Goal: Task Accomplishment & Management: Check status

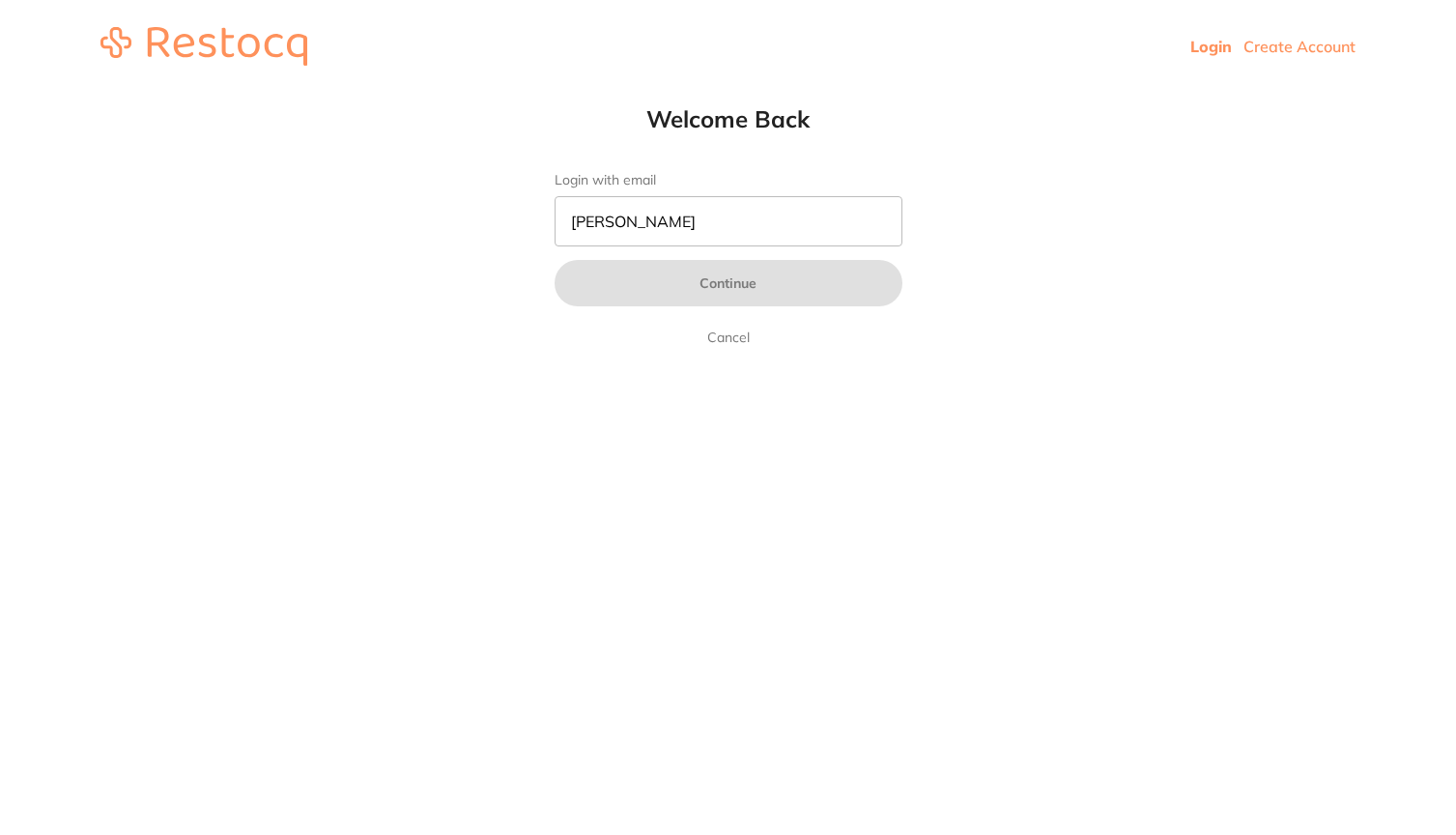
click at [728, 284] on button "Continue" at bounding box center [729, 282] width 348 height 46
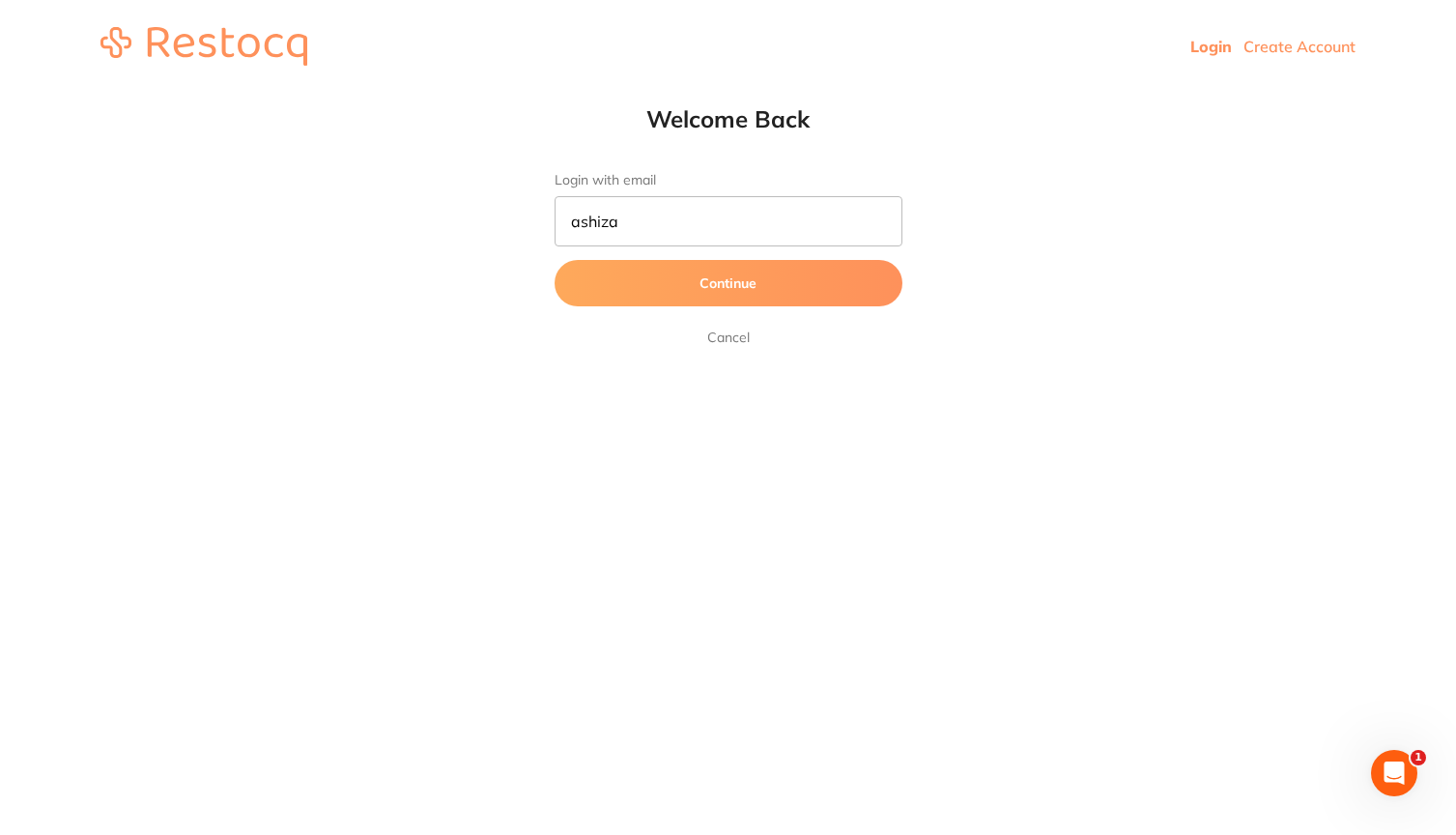
type input "ashizas"
type input "[EMAIL_ADDRESS][DOMAIN_NAME]"
click at [646, 282] on button "Continue" at bounding box center [729, 282] width 348 height 46
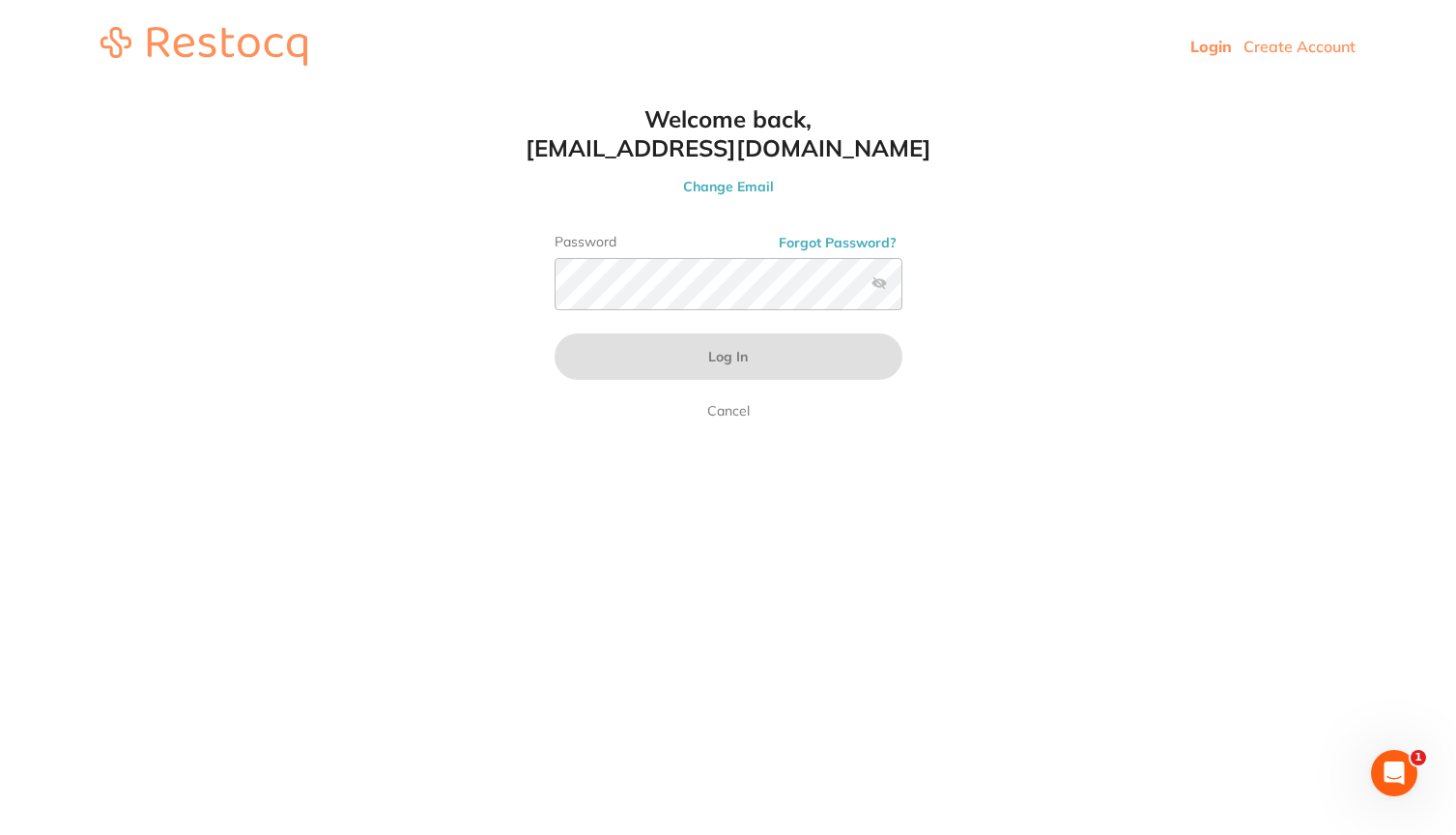
click at [728, 358] on button "Log In" at bounding box center [729, 356] width 348 height 46
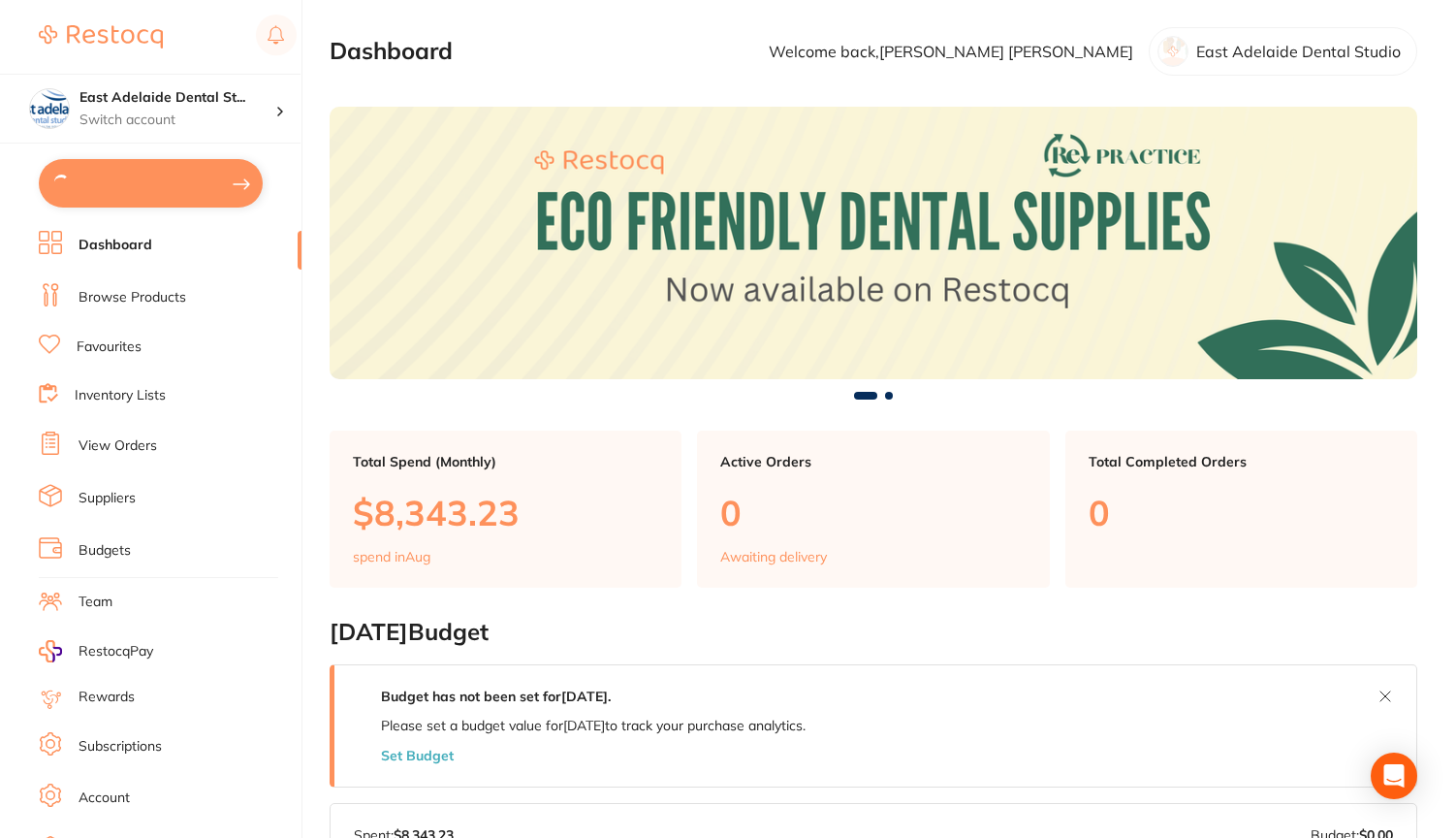
type input "30"
click at [128, 444] on link "View Orders" at bounding box center [118, 444] width 79 height 20
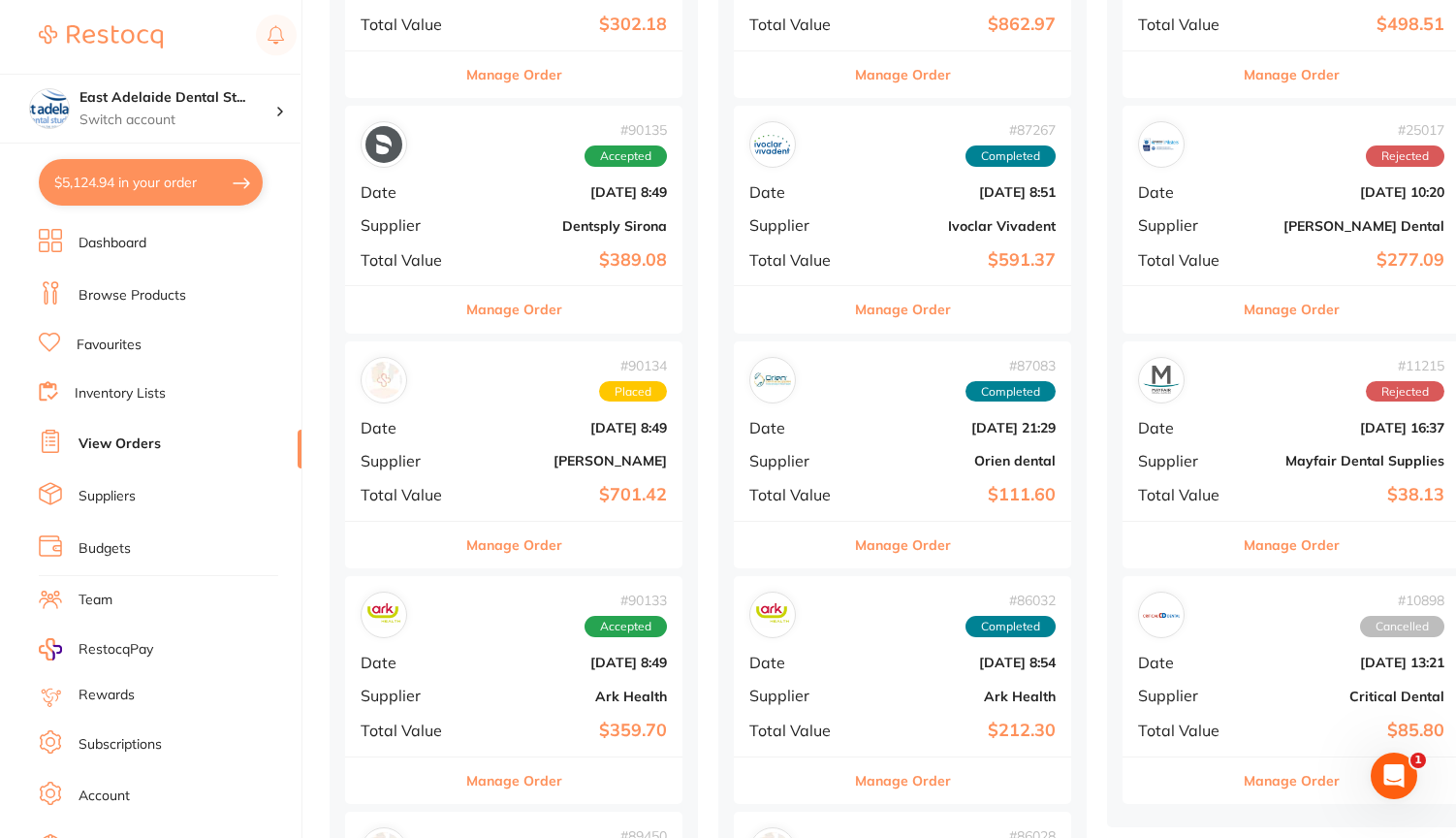
scroll to position [402, 0]
click at [569, 444] on div "# 90134 Placed Date [DATE] 8:49 Supplier [PERSON_NAME] Total Value $701.42" at bounding box center [514, 430] width 338 height 180
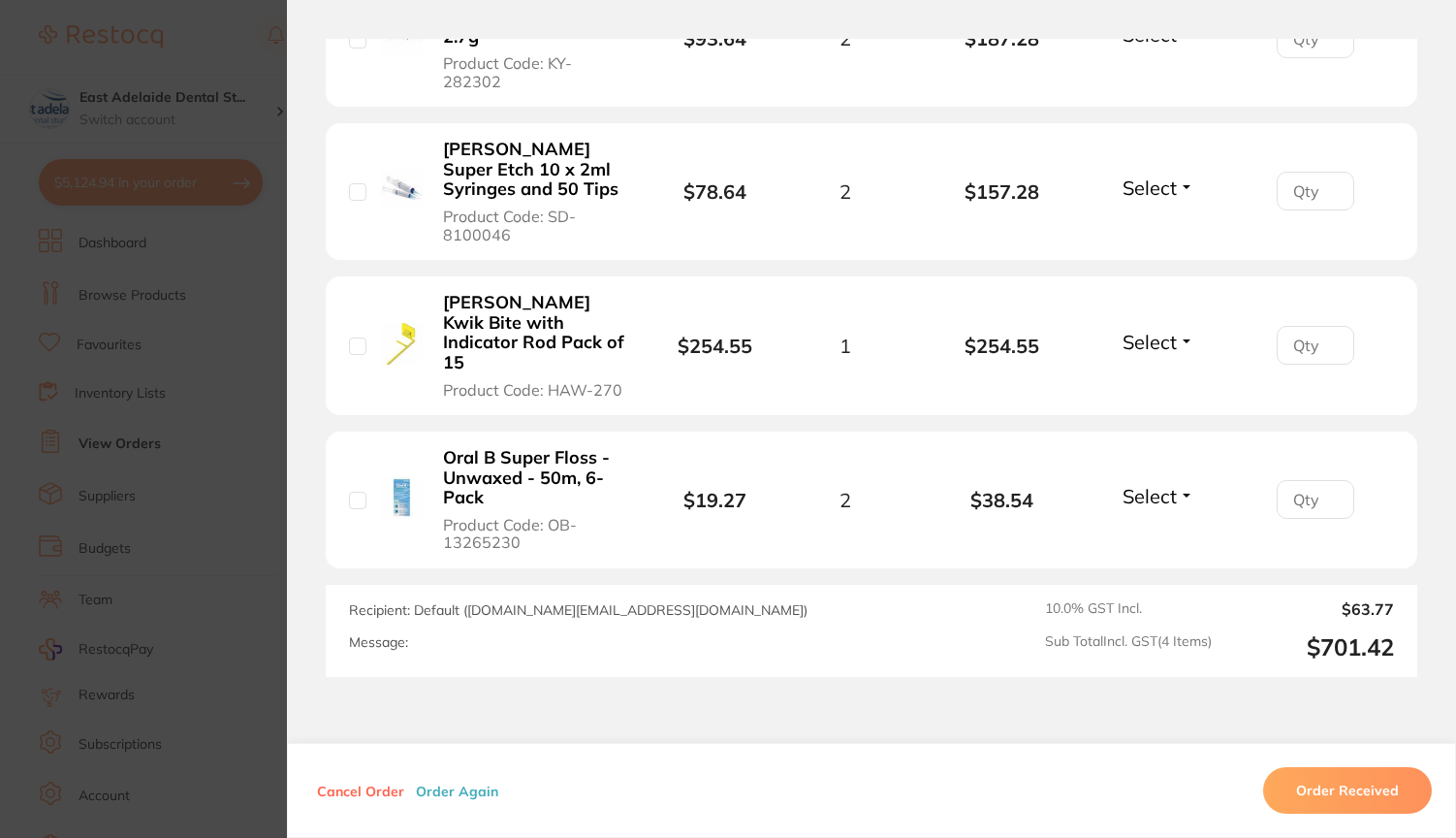
scroll to position [713, 0]
click at [231, 50] on section "Order ID: Restocq- 90134 Order Information Placed Order Order Date [DATE] 8:49 …" at bounding box center [728, 419] width 1456 height 838
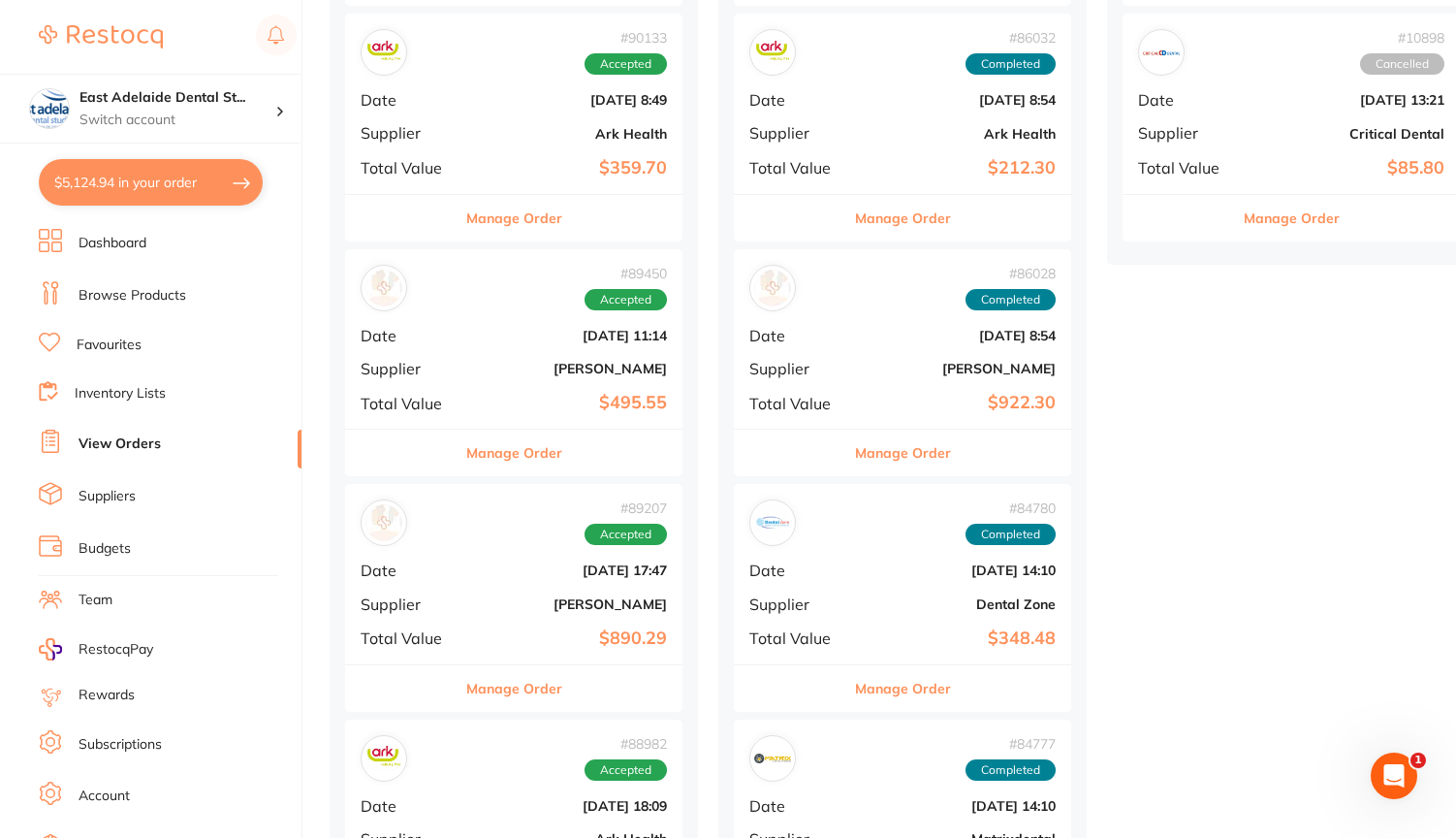
scroll to position [970, 0]
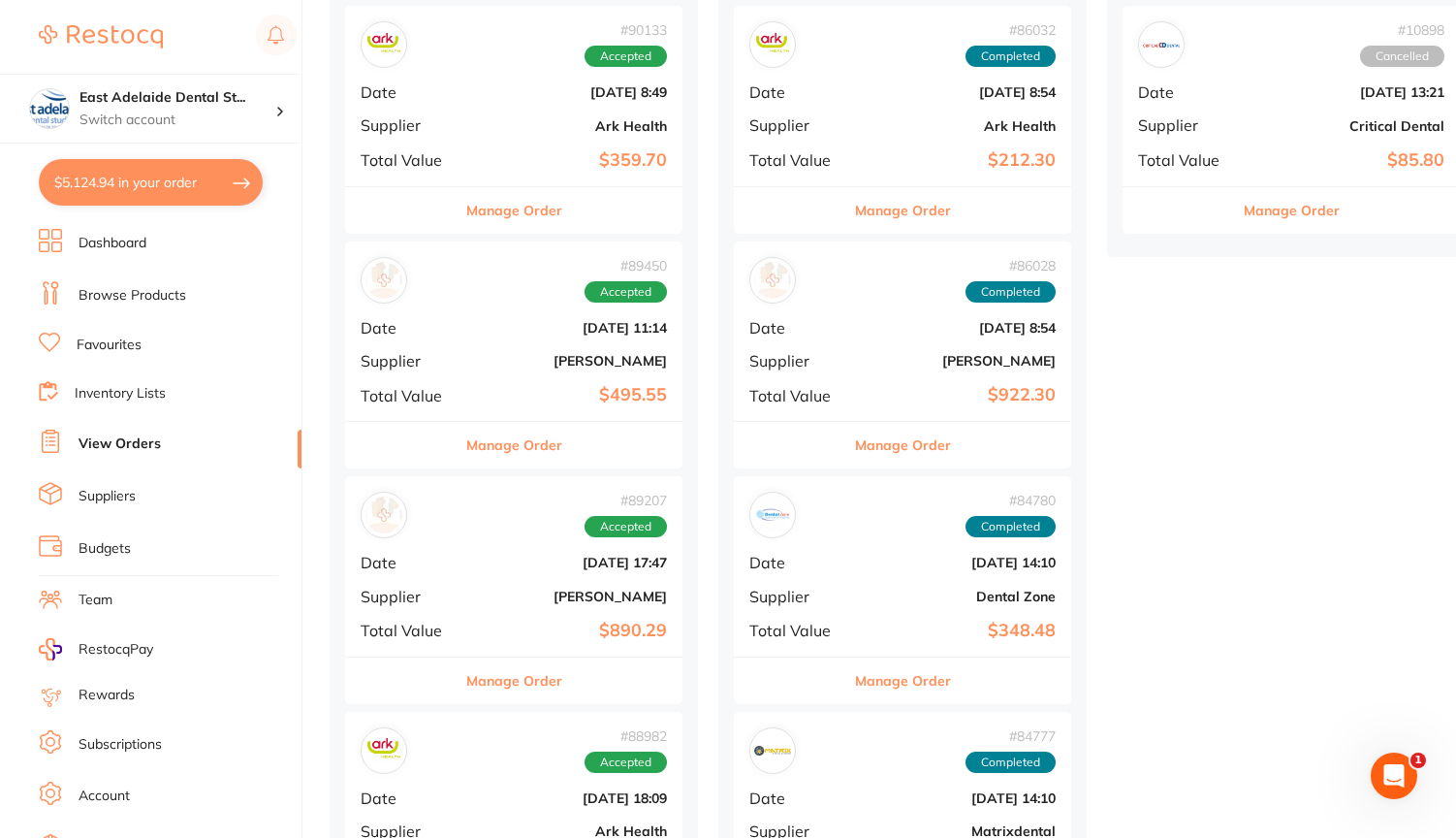
click at [504, 555] on b "[DATE] 17:47" at bounding box center [570, 563] width 193 height 16
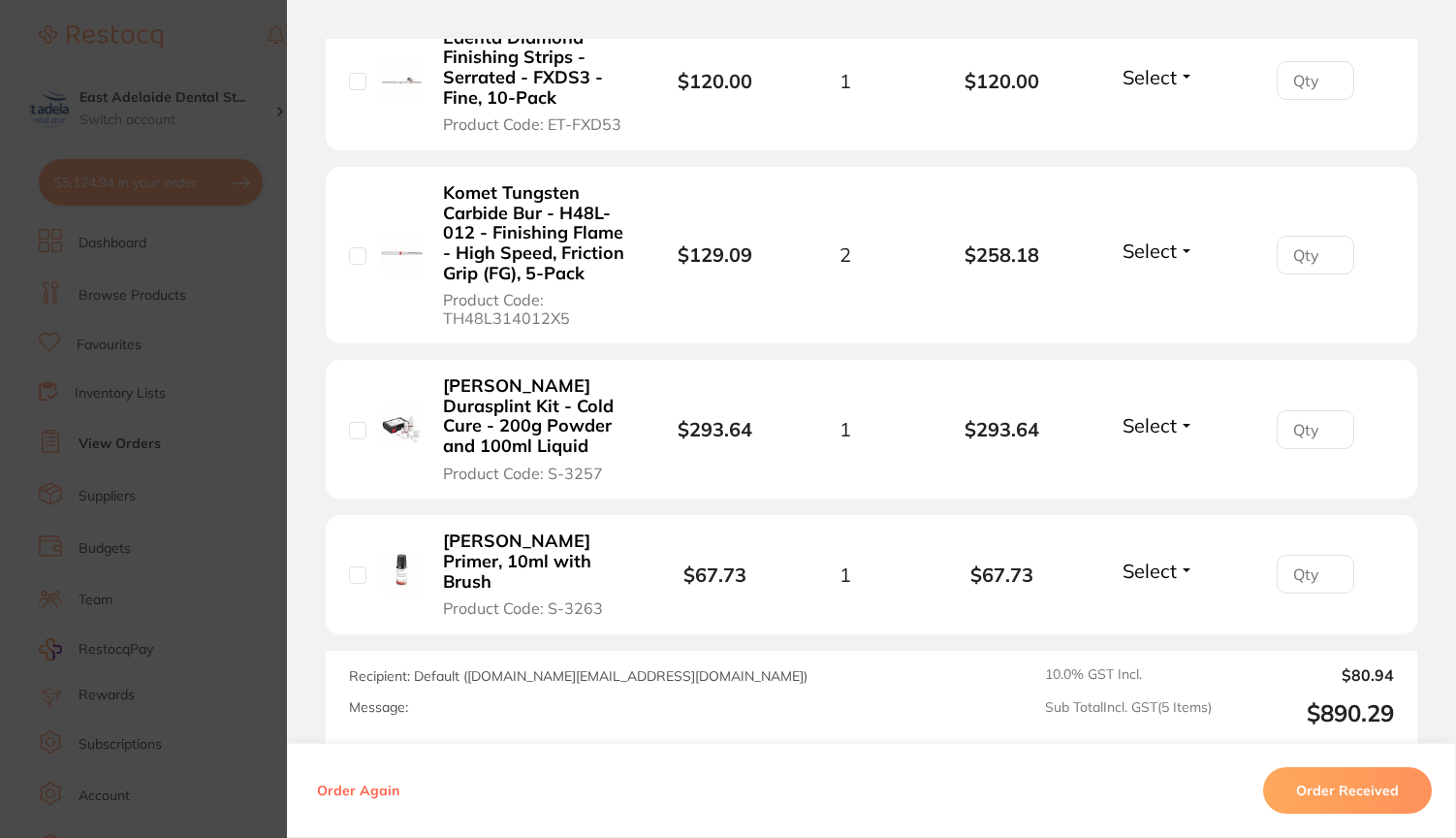
scroll to position [863, 0]
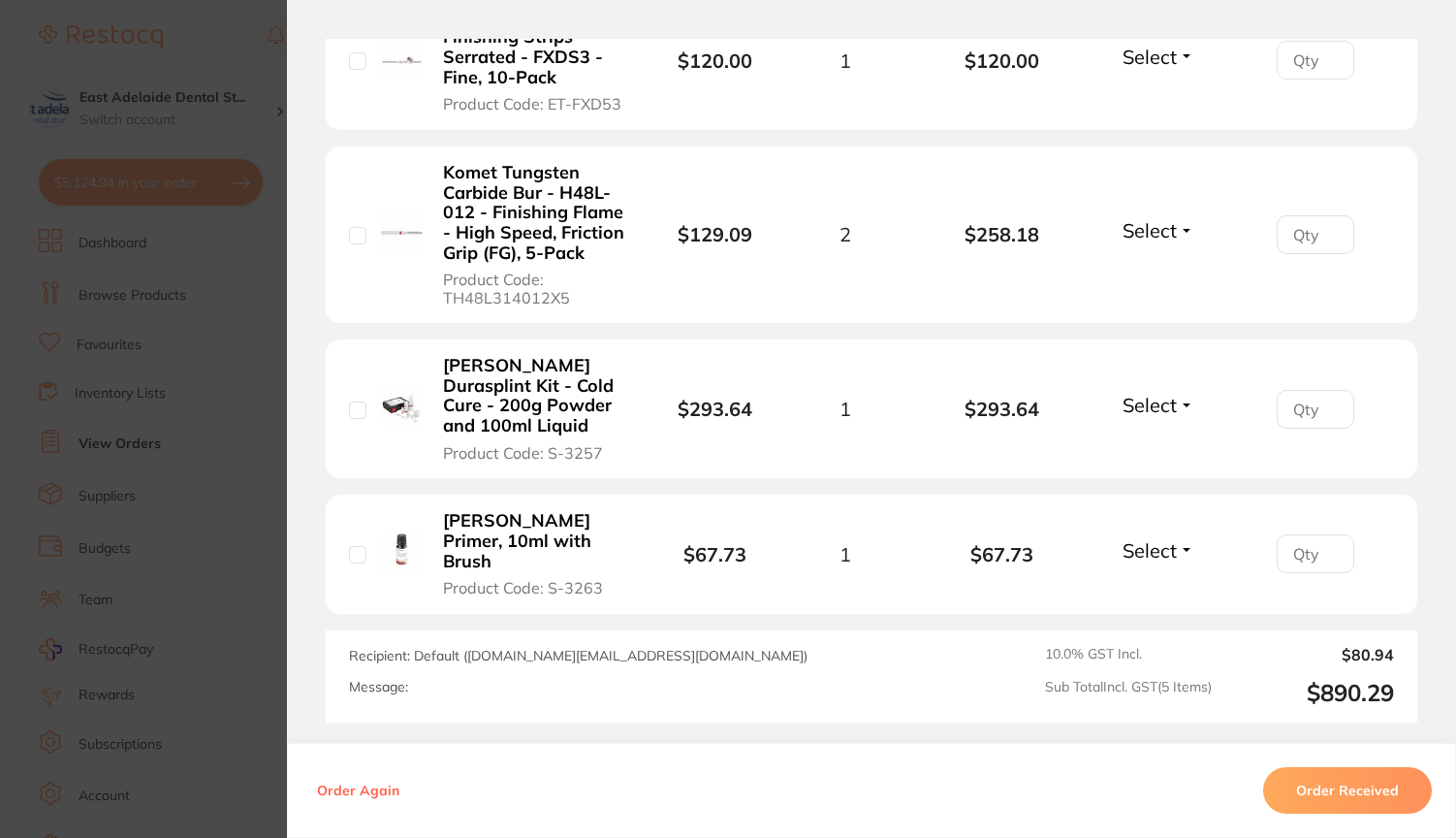
click at [510, 356] on b "[PERSON_NAME] Durasplint Kit - Cold Cure - 200g Powder and 100ml Liquid" at bounding box center [535, 397] width 185 height 81
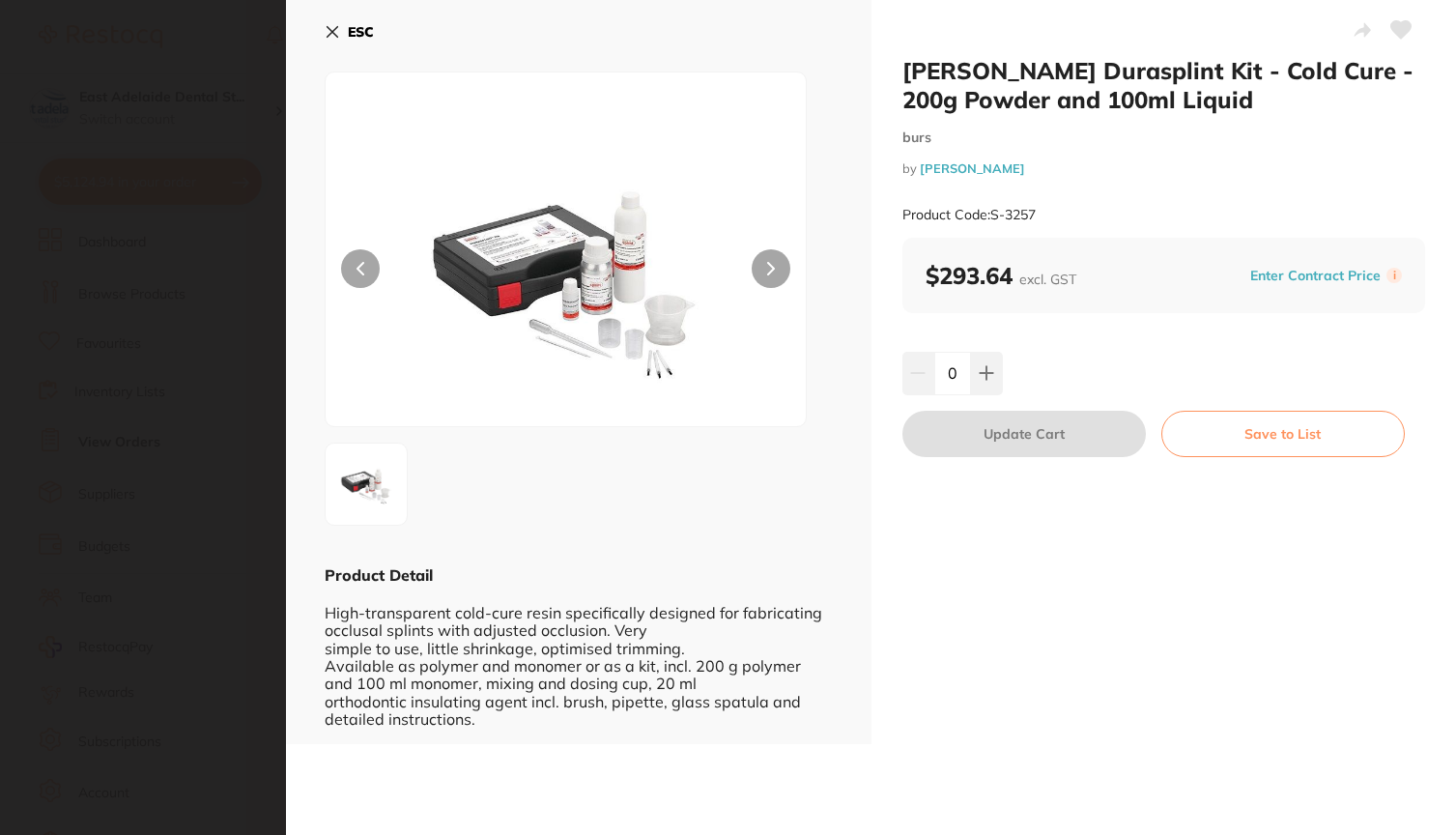
scroll to position [0, 0]
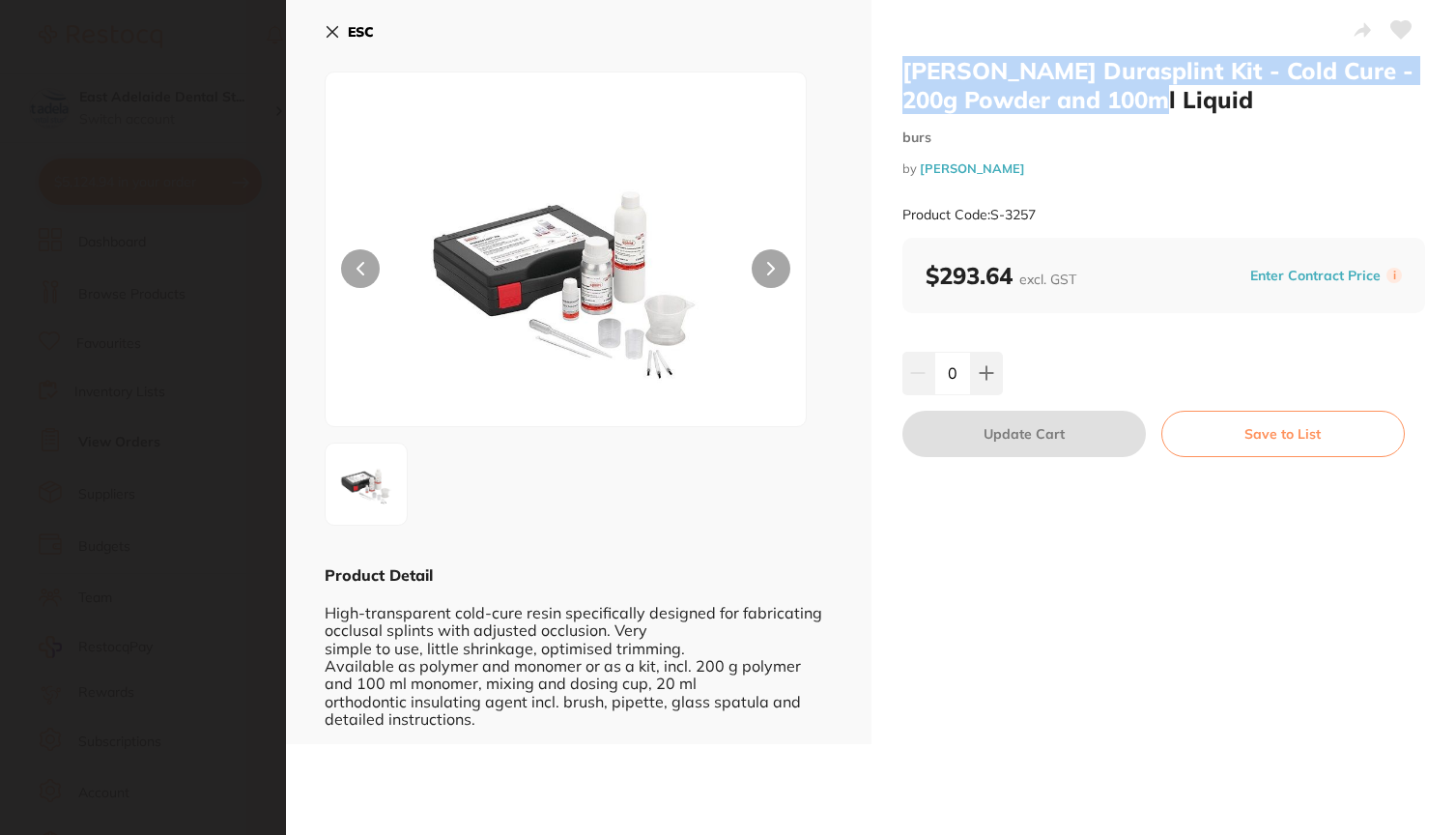
drag, startPoint x: 903, startPoint y: 66, endPoint x: 1203, endPoint y: 94, distance: 301.3
click at [1203, 94] on h2 "[PERSON_NAME] Durasplint Kit - Cold Cure - 200g Powder and 100ml Liquid" at bounding box center [1165, 85] width 523 height 58
copy h2 "[PERSON_NAME] Durasplint Kit - Cold Cure - 200g Powder and 100ml Liquid"
drag, startPoint x: 992, startPoint y: 210, endPoint x: 1041, endPoint y: 206, distance: 49.2
click at [1041, 206] on div "Product Code: S-3257" at bounding box center [1165, 215] width 523 height 47
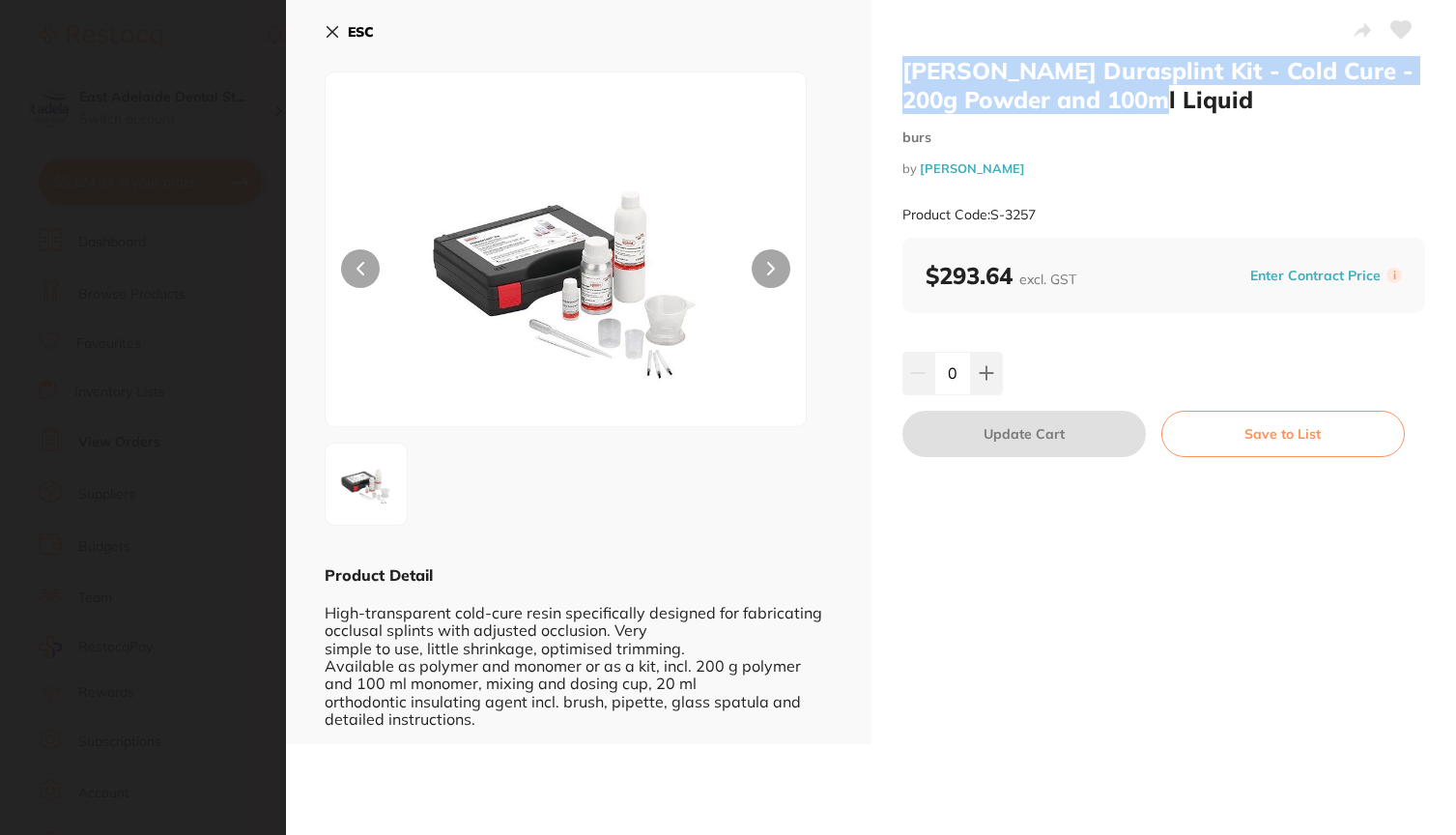
copy small "S-3257"
